Goal: Navigation & Orientation: Find specific page/section

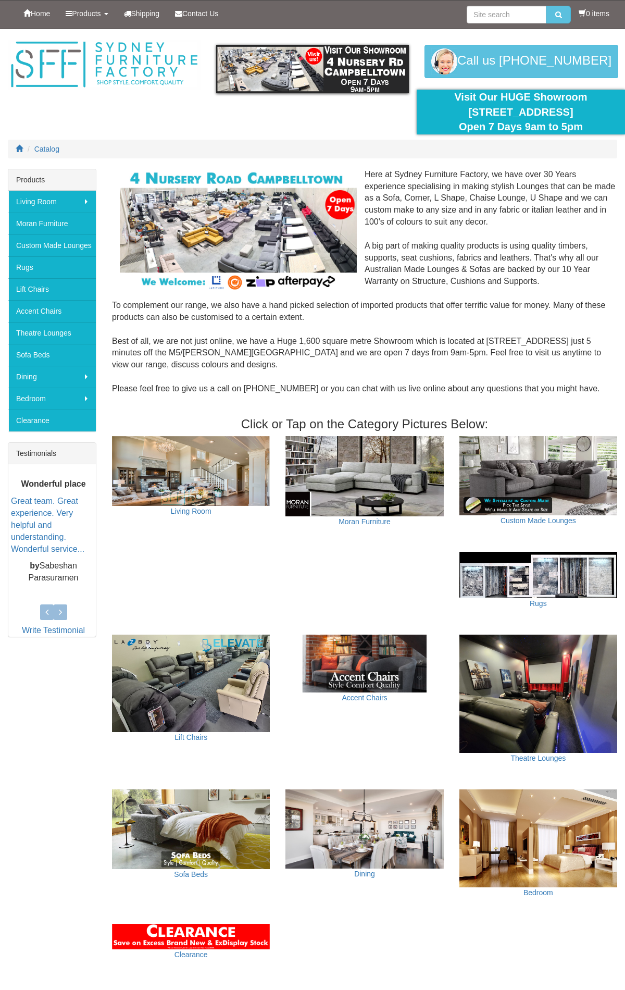
scroll to position [465, 0]
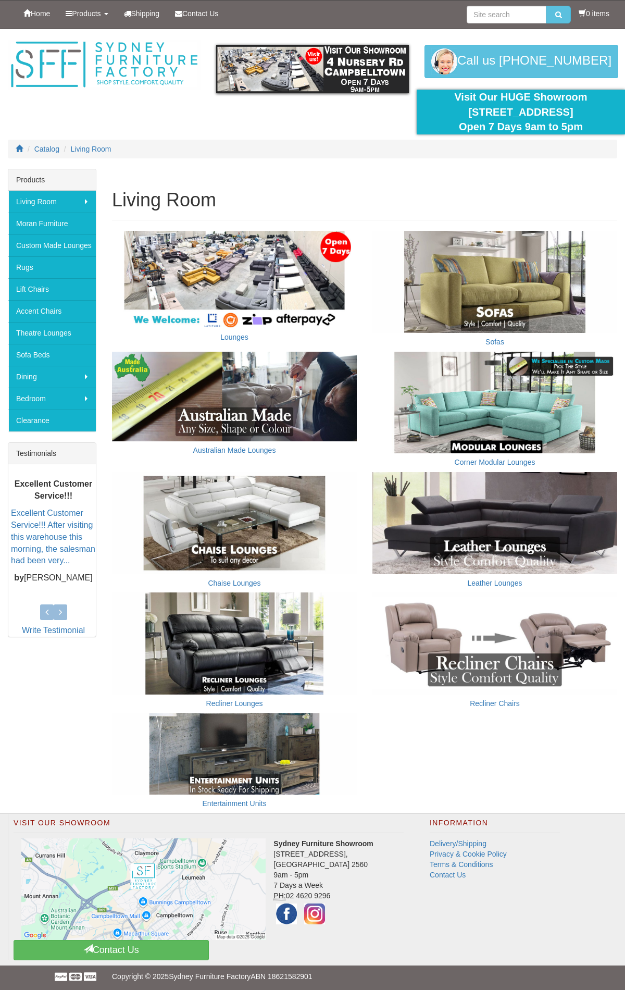
scroll to position [3, 0]
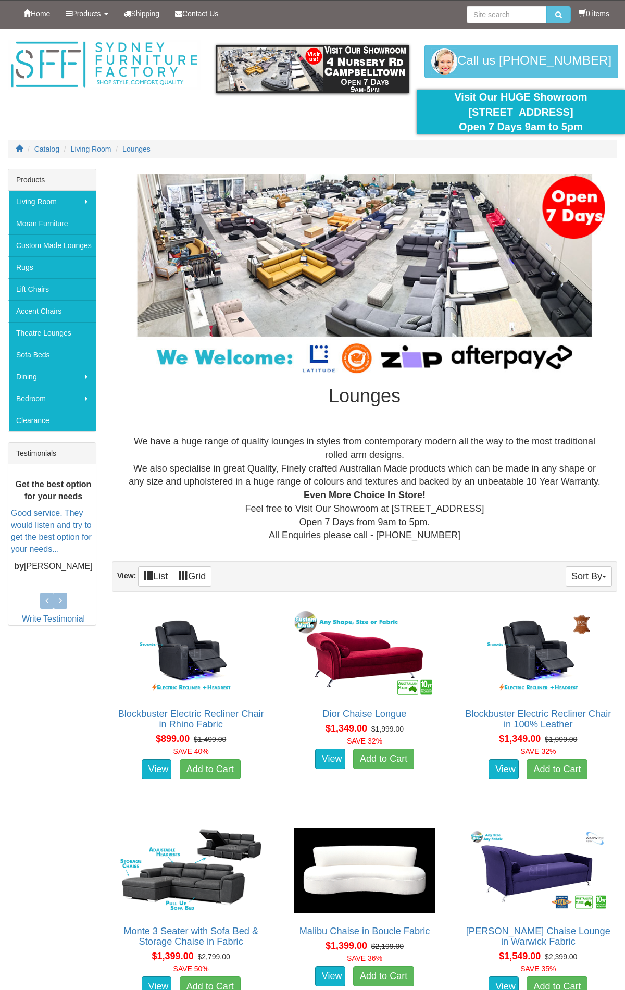
scroll to position [7864, 0]
